Goal: Task Accomplishment & Management: Complete application form

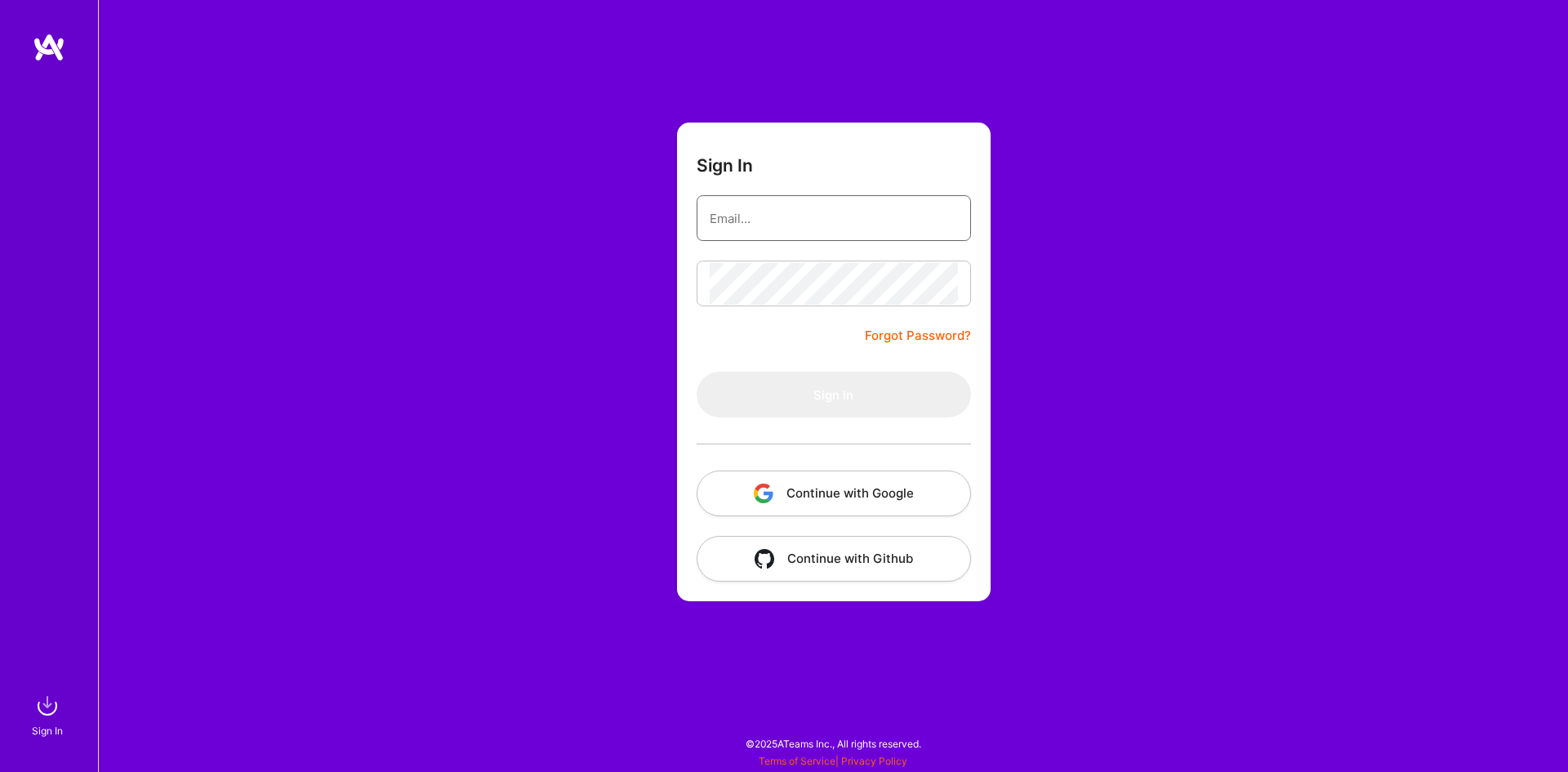
type input "[EMAIL_ADDRESS][DOMAIN_NAME]"
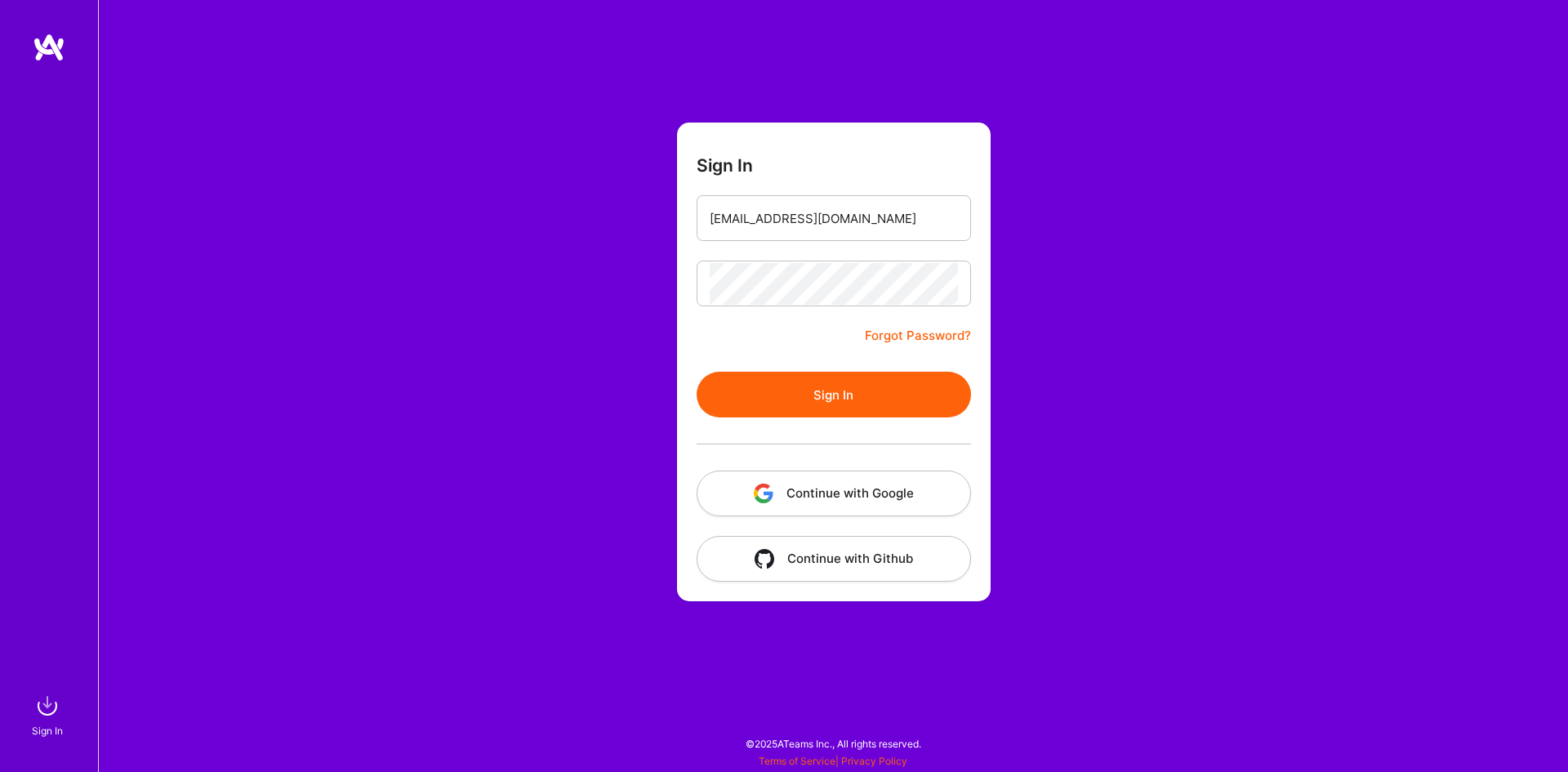
click at [762, 384] on button "Sign In" at bounding box center [833, 394] width 274 height 46
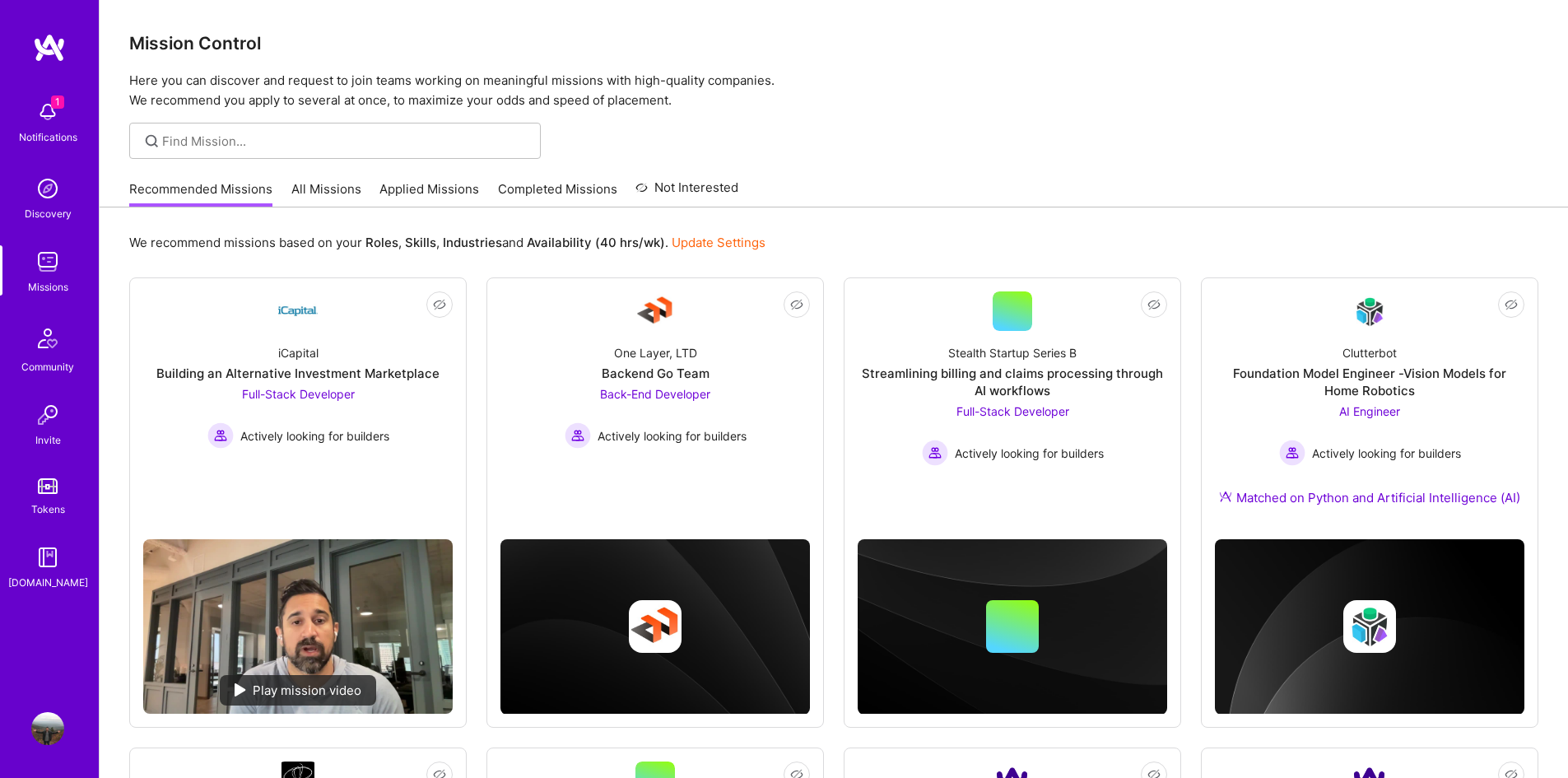
click at [59, 112] on img at bounding box center [47, 112] width 33 height 33
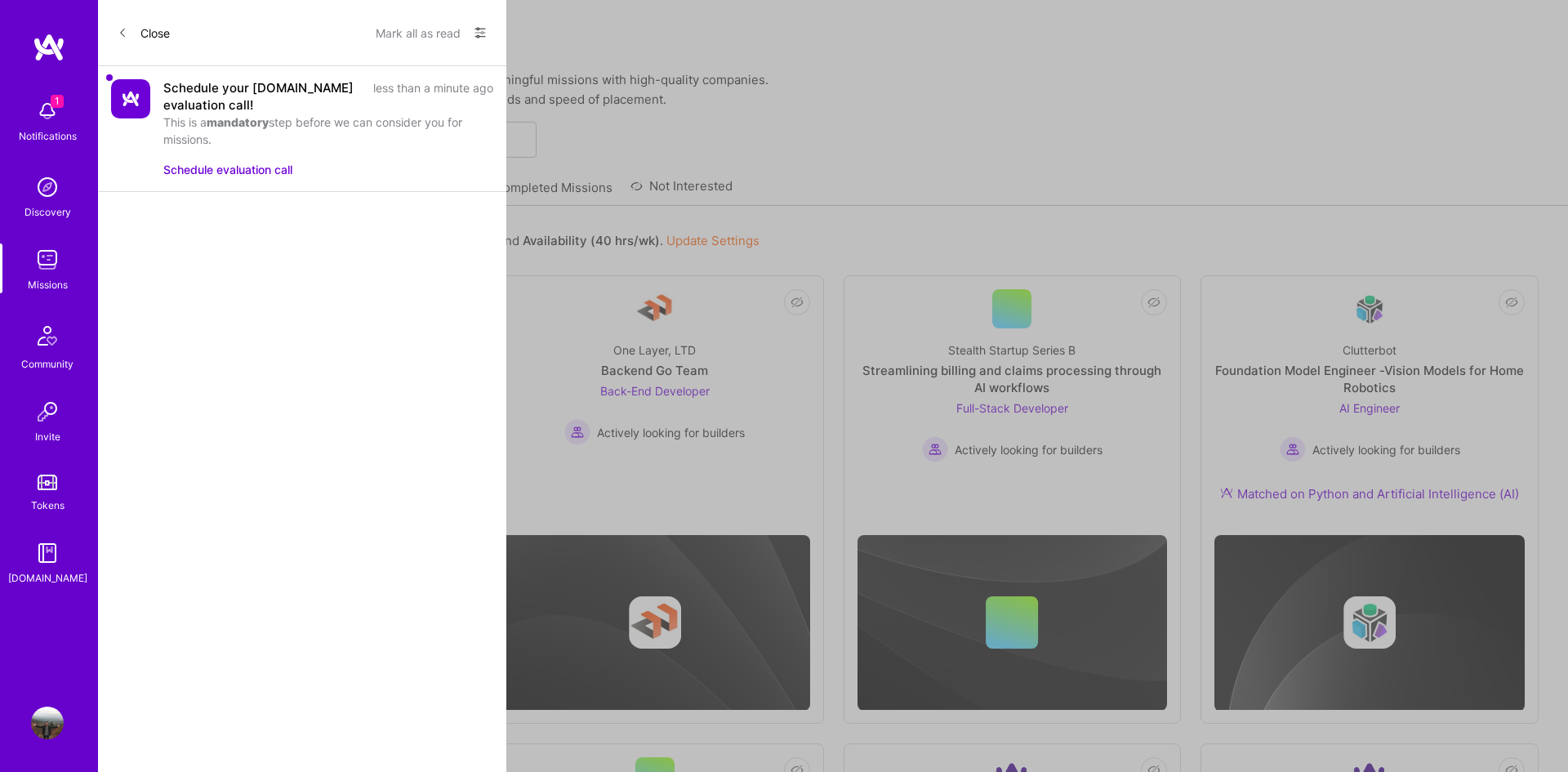
click at [235, 168] on button "Schedule evaluation call" at bounding box center [227, 169] width 129 height 18
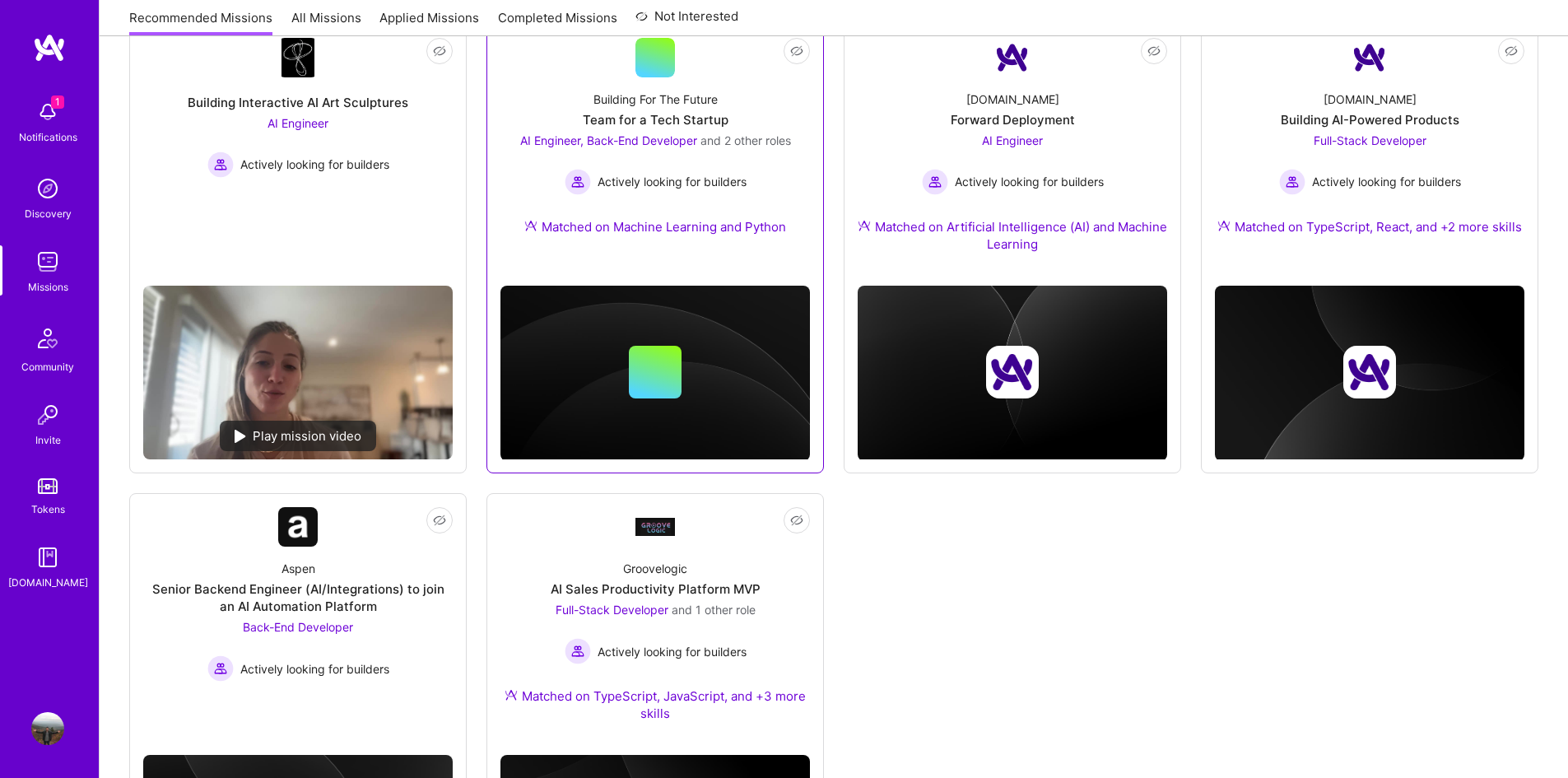
scroll to position [723, 0]
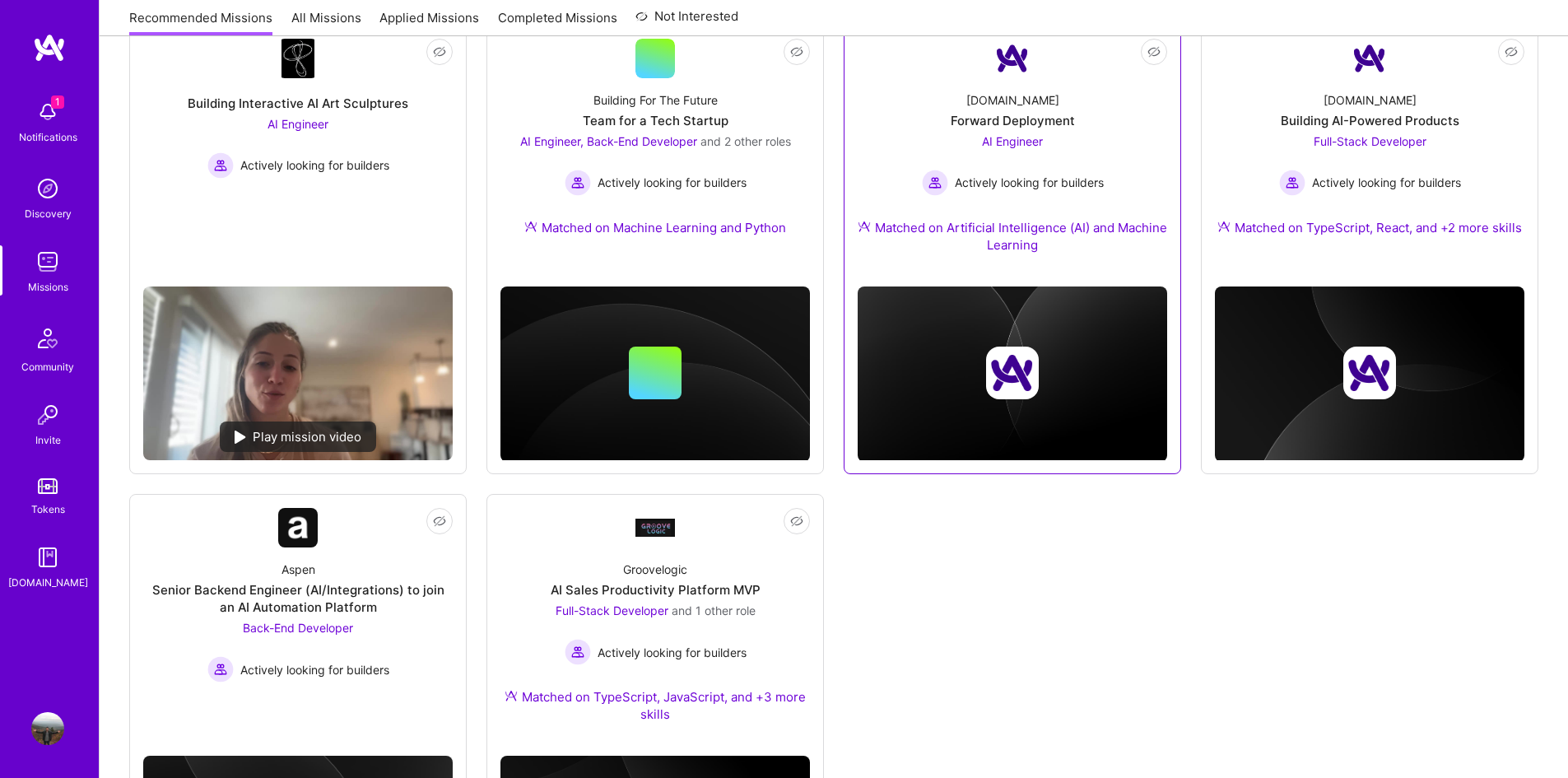
click at [960, 104] on div "[DOMAIN_NAME] Forward Deployment AI Engineer Actively looking for builders Matc…" at bounding box center [1012, 176] width 310 height 195
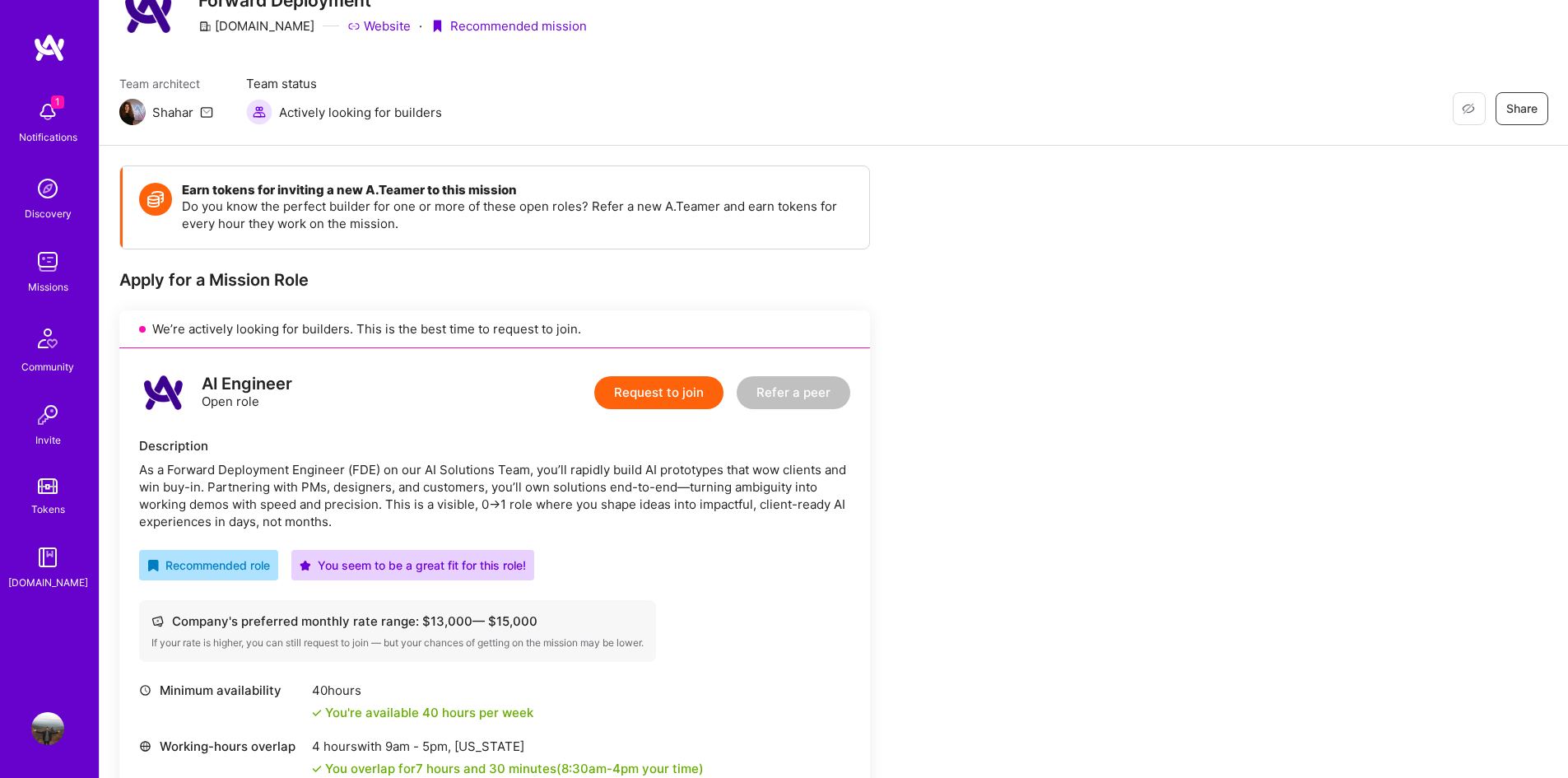
scroll to position [55, 0]
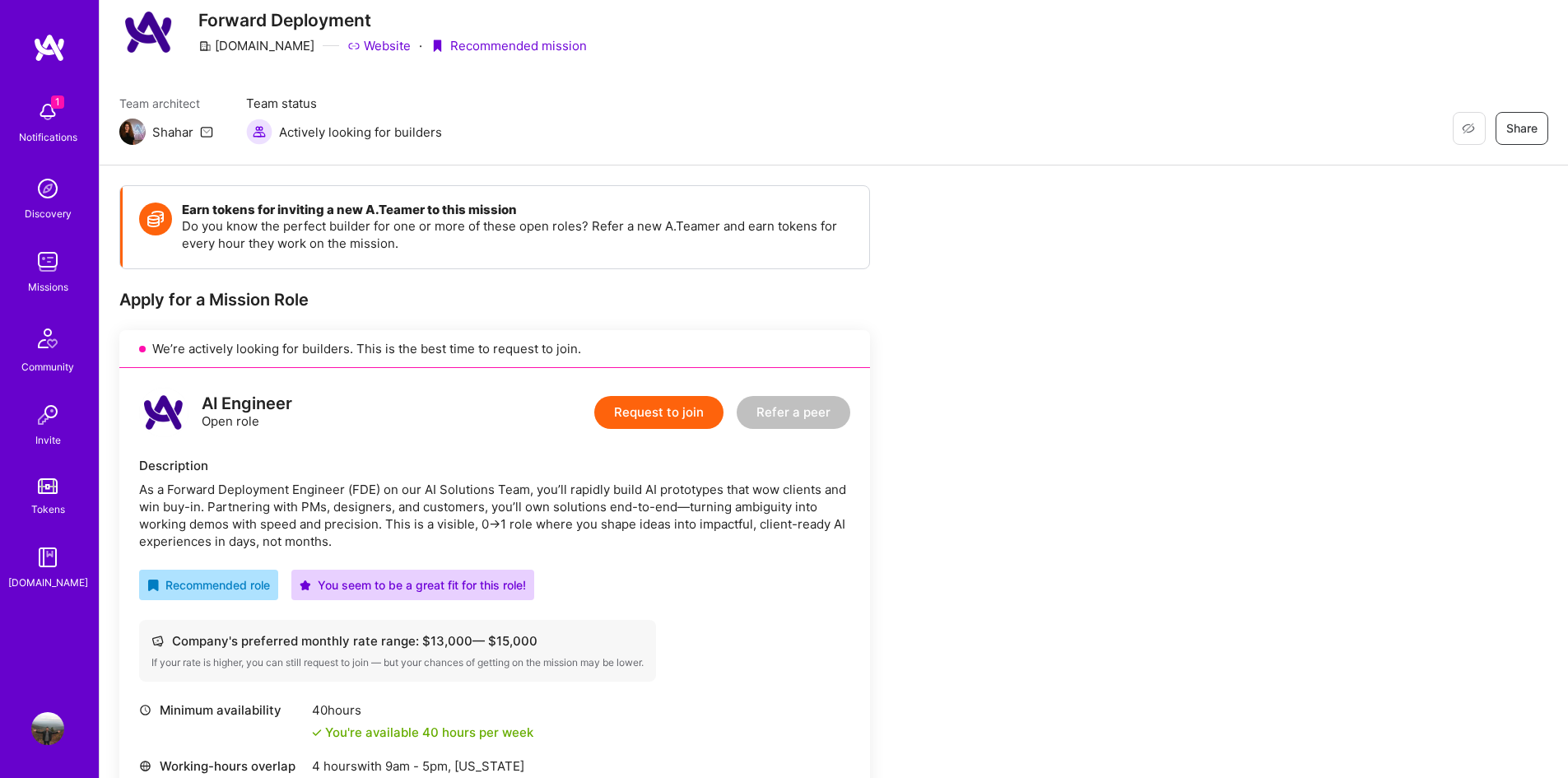
click at [649, 413] on button "Request to join" at bounding box center [659, 413] width 129 height 33
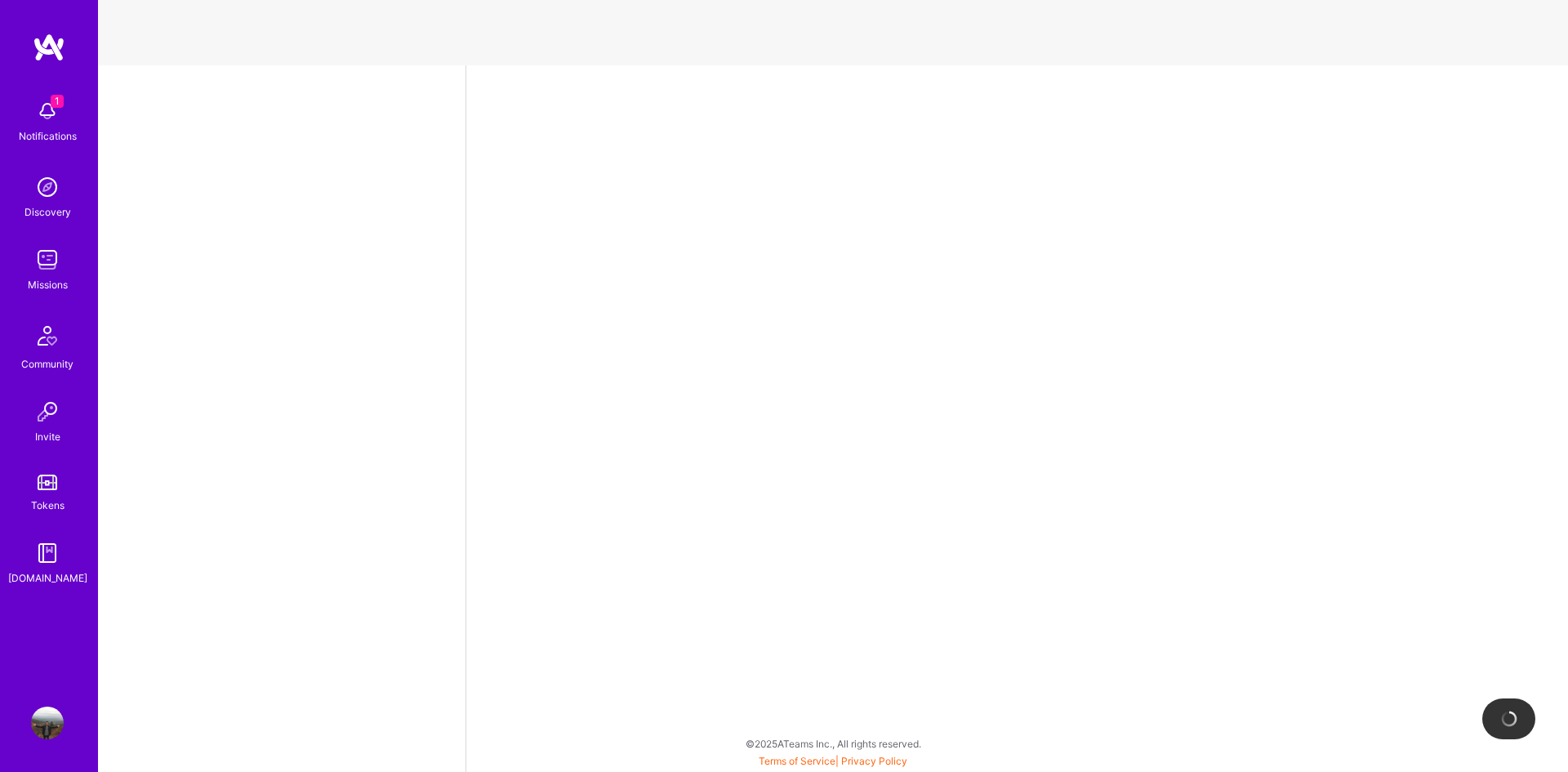
select select "US"
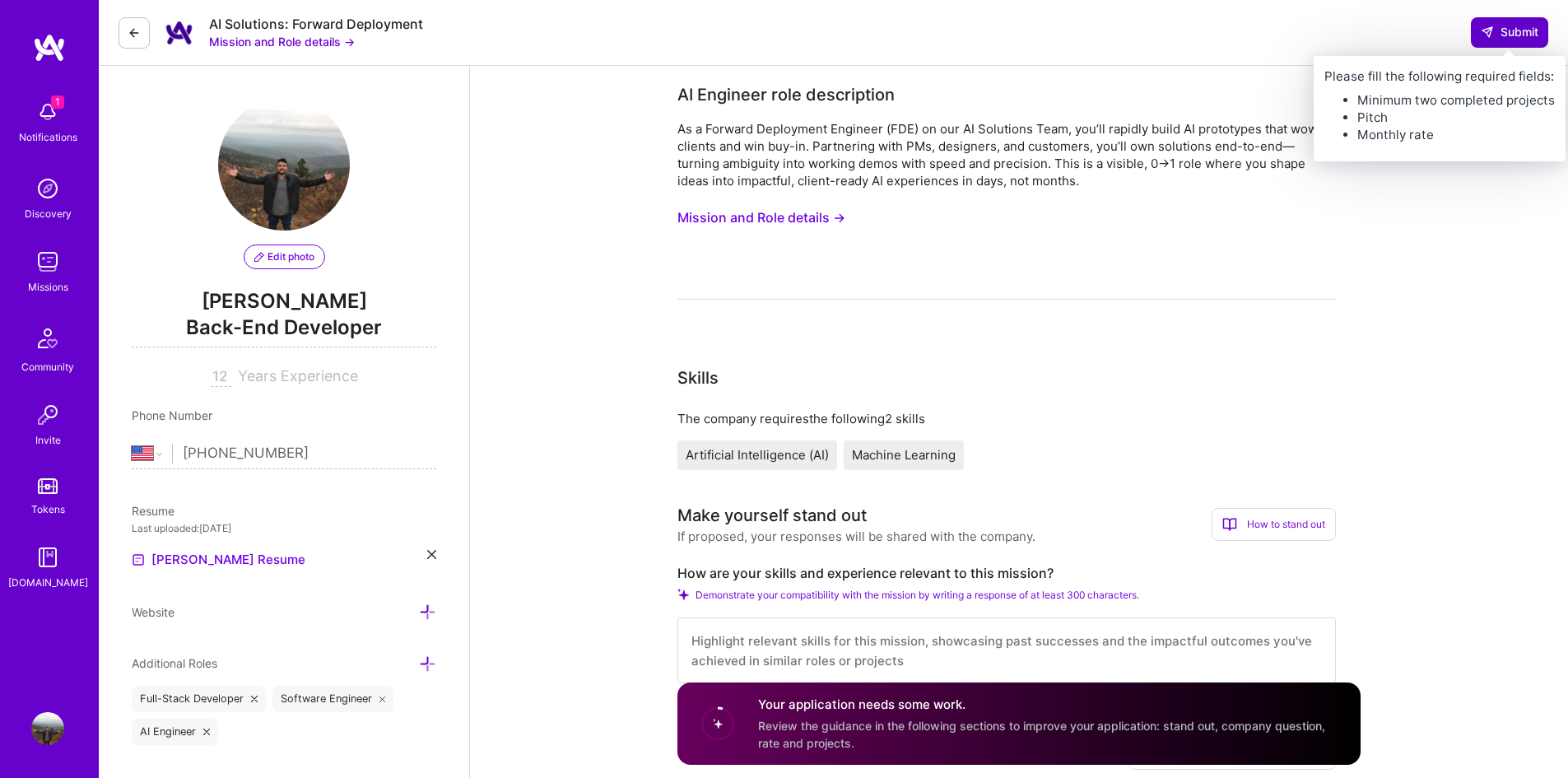
click at [1521, 31] on span "Submit" at bounding box center [1509, 32] width 58 height 17
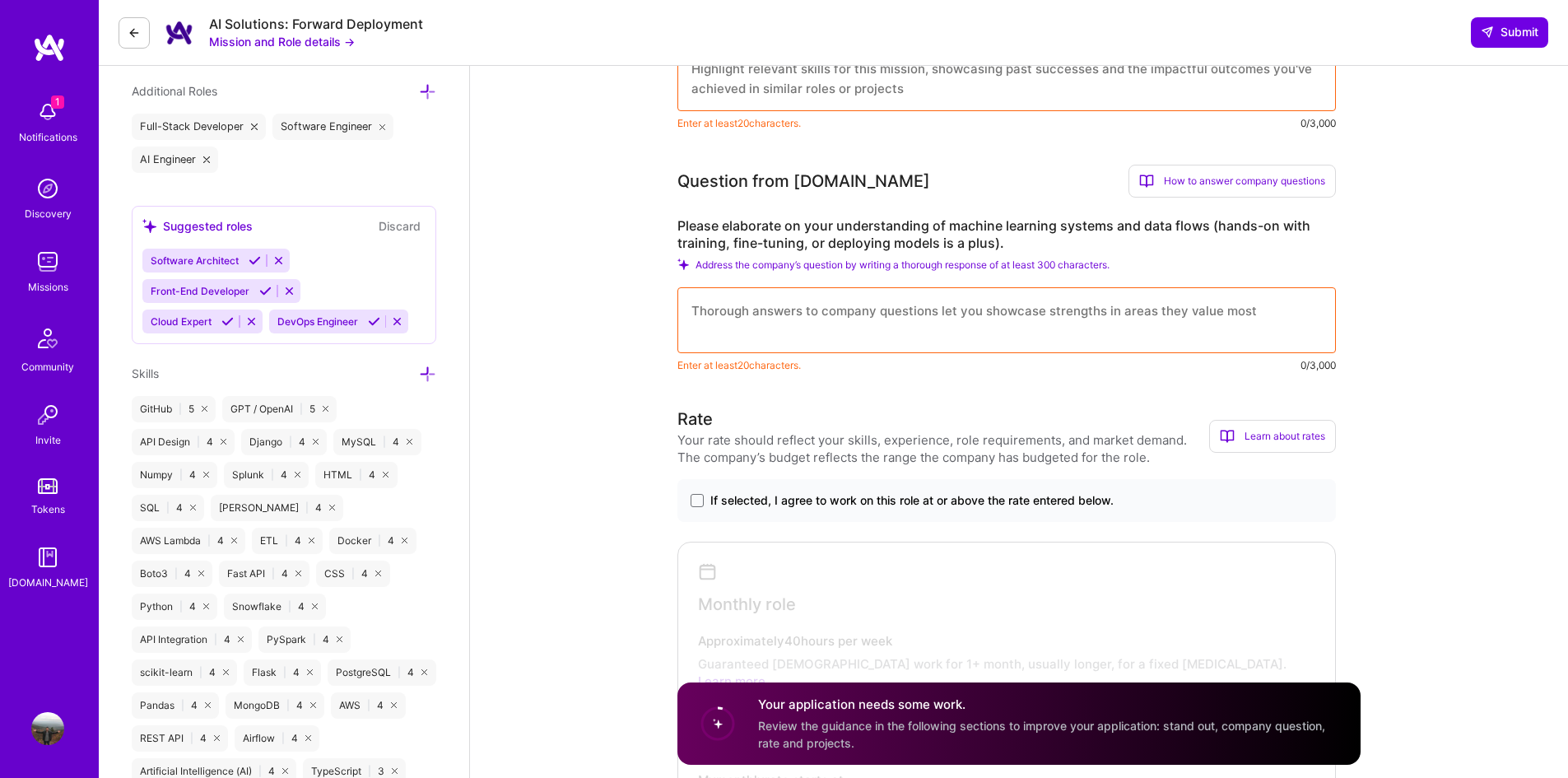
scroll to position [573, 0]
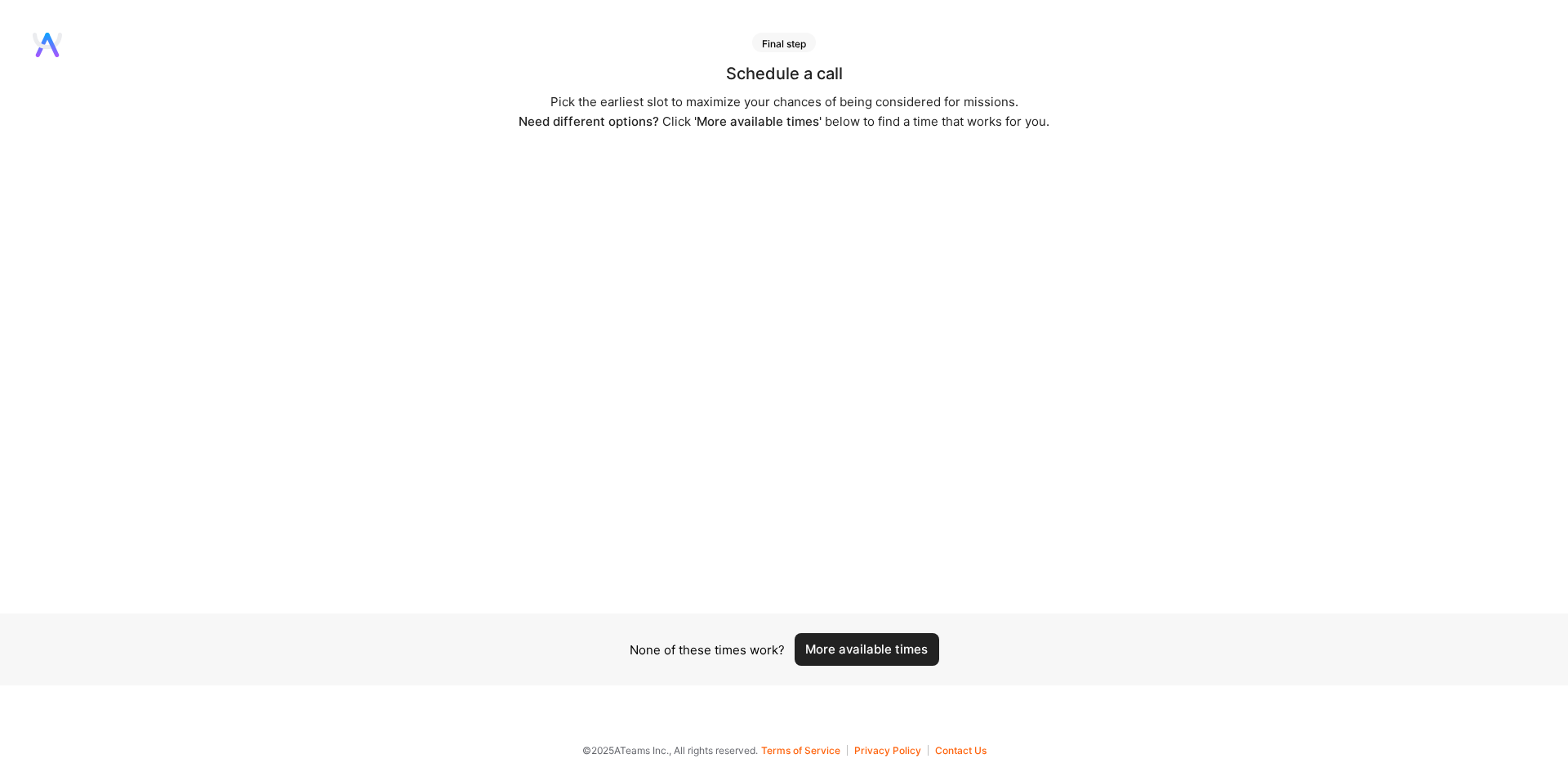
click at [857, 651] on button "More available times" at bounding box center [867, 649] width 145 height 33
